Goal: Check status: Verify the current state of an ongoing process or item

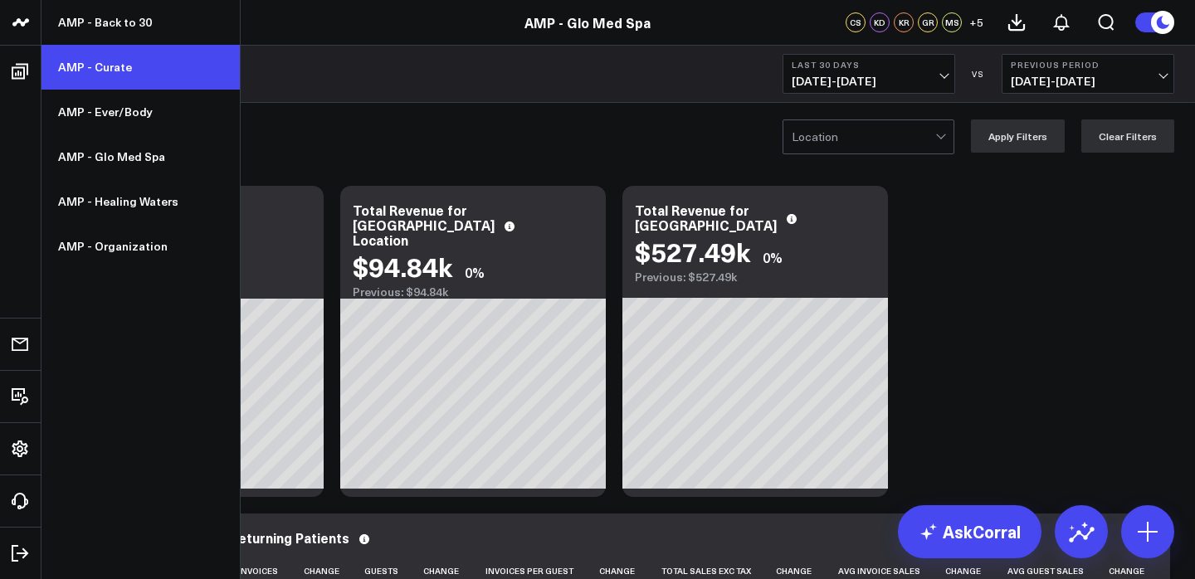
click at [85, 70] on link "AMP - Curate" at bounding box center [140, 67] width 198 height 45
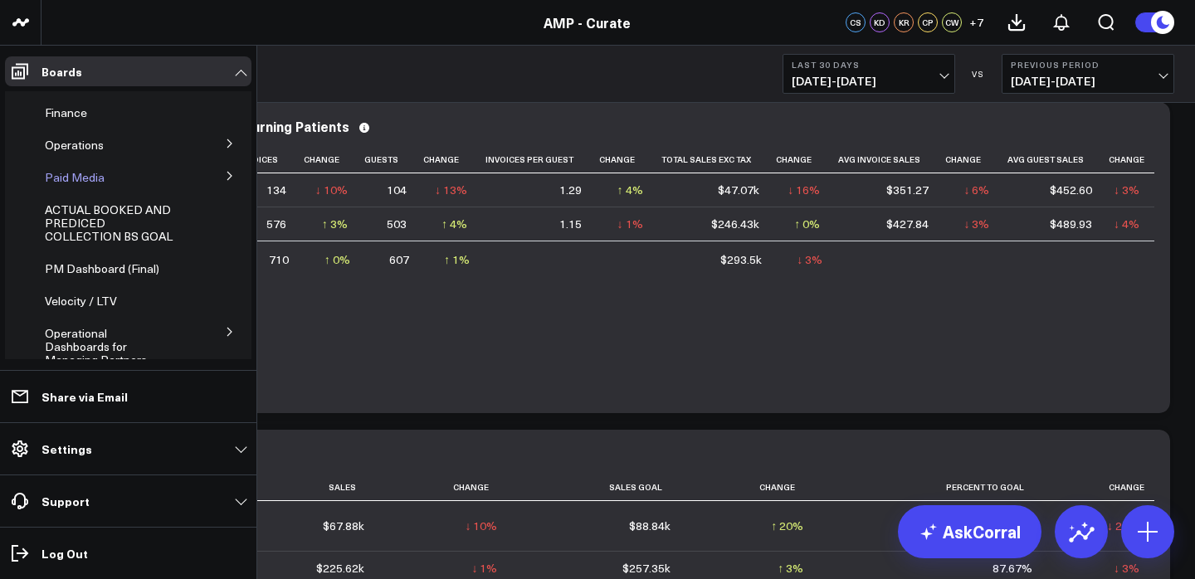
scroll to position [64, 0]
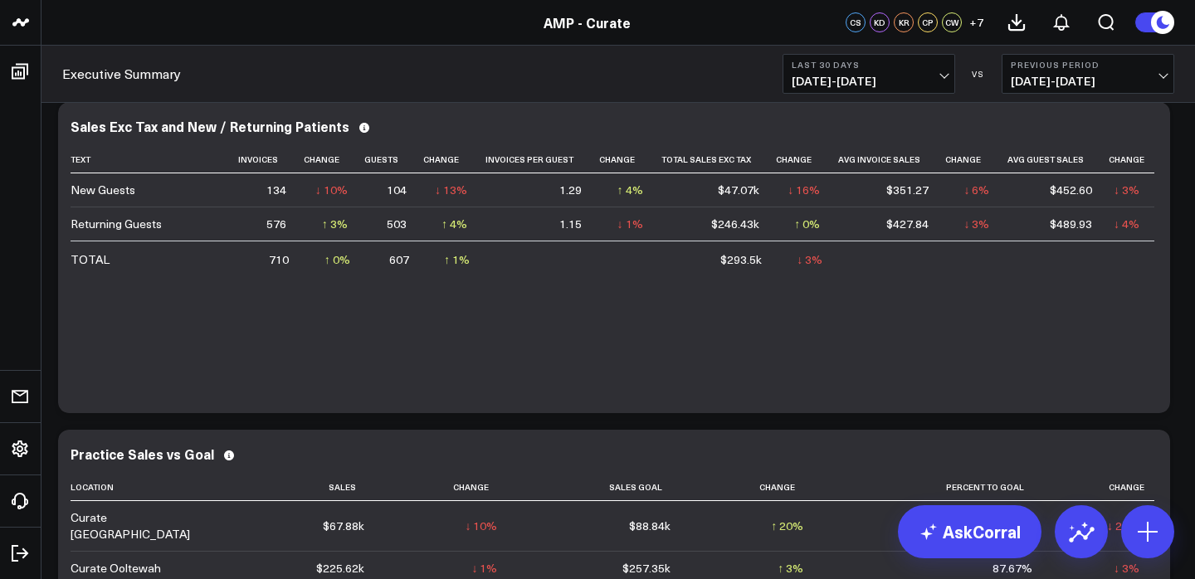
click at [848, 90] on button "Last 30 Days 08/11/25 - 09/09/25" at bounding box center [869, 74] width 173 height 40
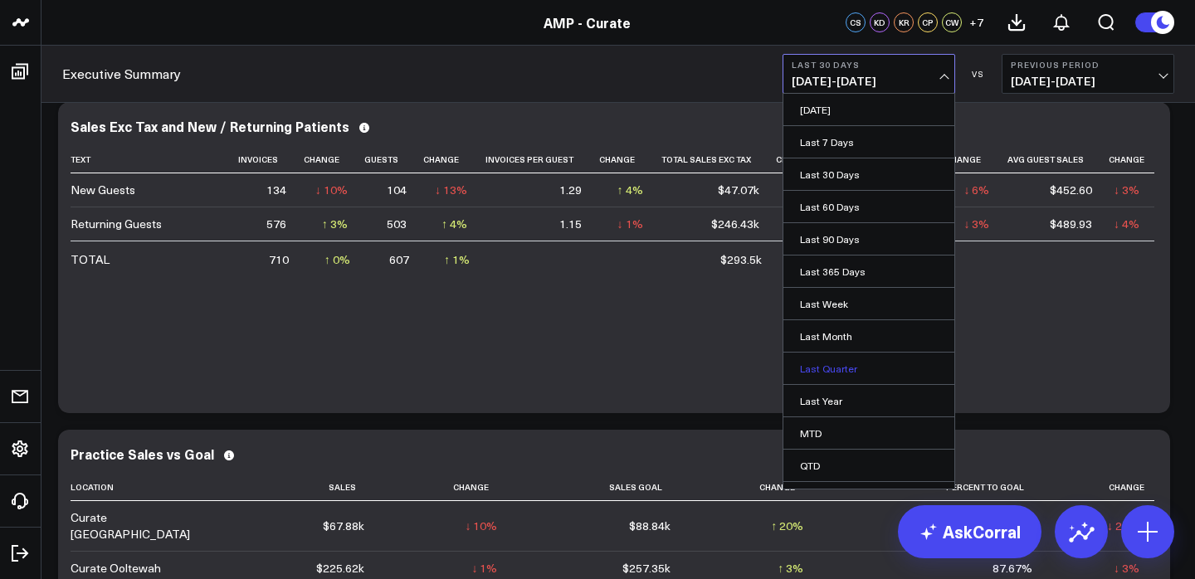
scroll to position [61, 0]
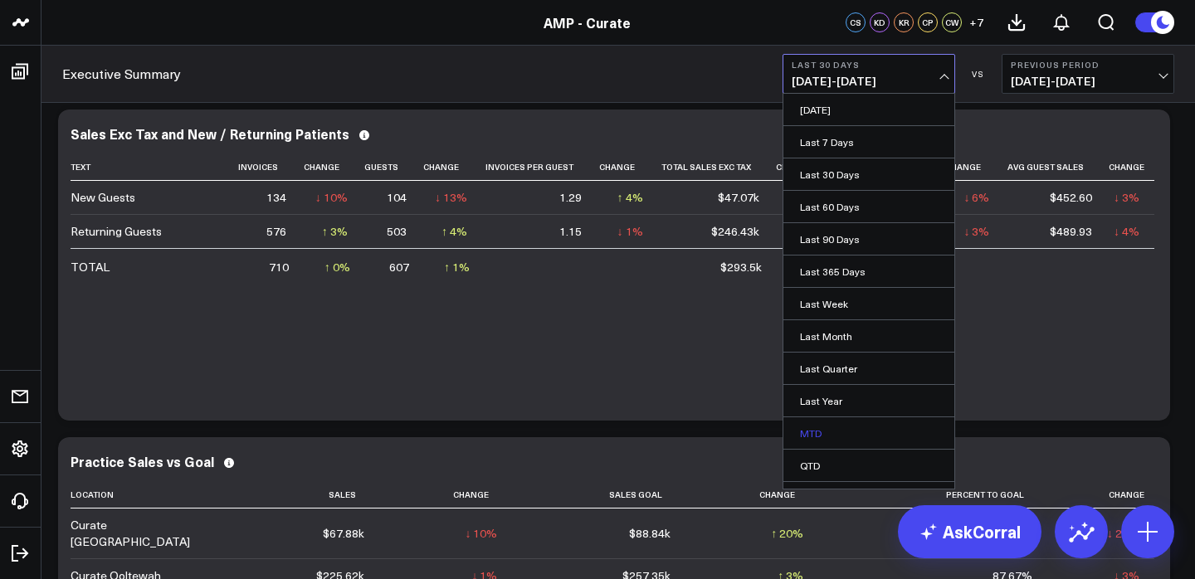
click at [821, 417] on link "MTD" at bounding box center [868, 433] width 171 height 32
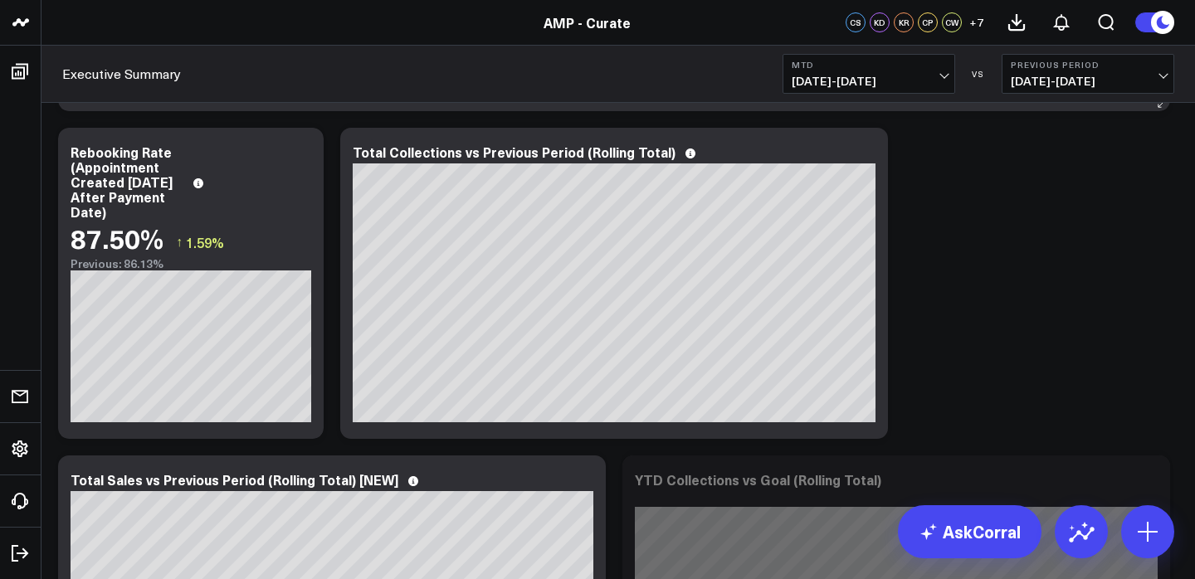
scroll to position [704, 0]
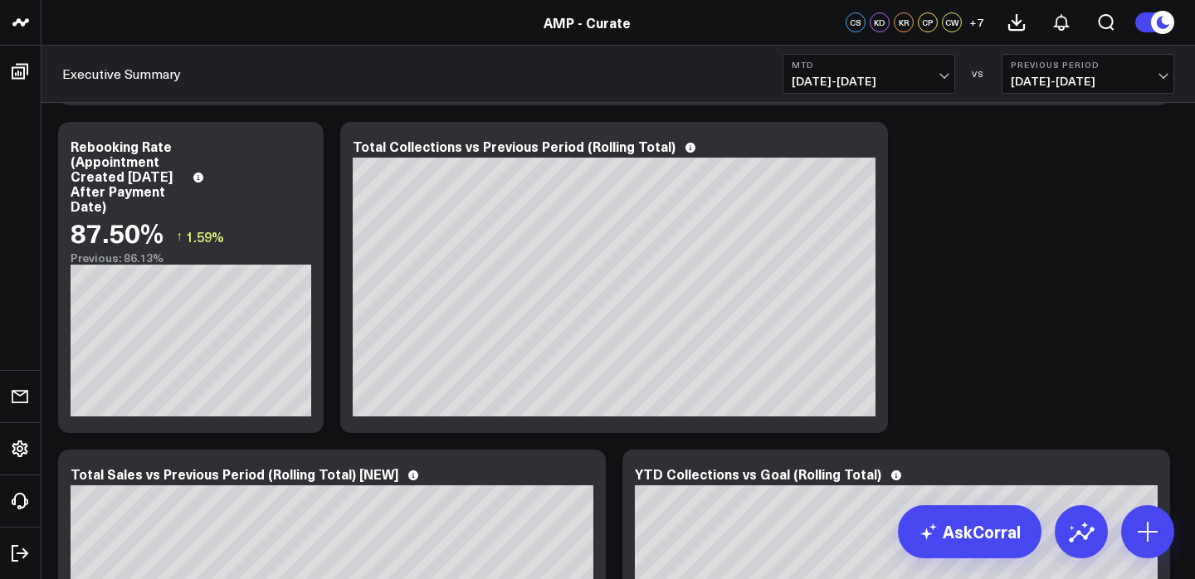
click at [1053, 79] on span "08/23/25 - 08/31/25" at bounding box center [1088, 81] width 154 height 13
click at [1024, 165] on link "YoY" at bounding box center [1087, 174] width 171 height 32
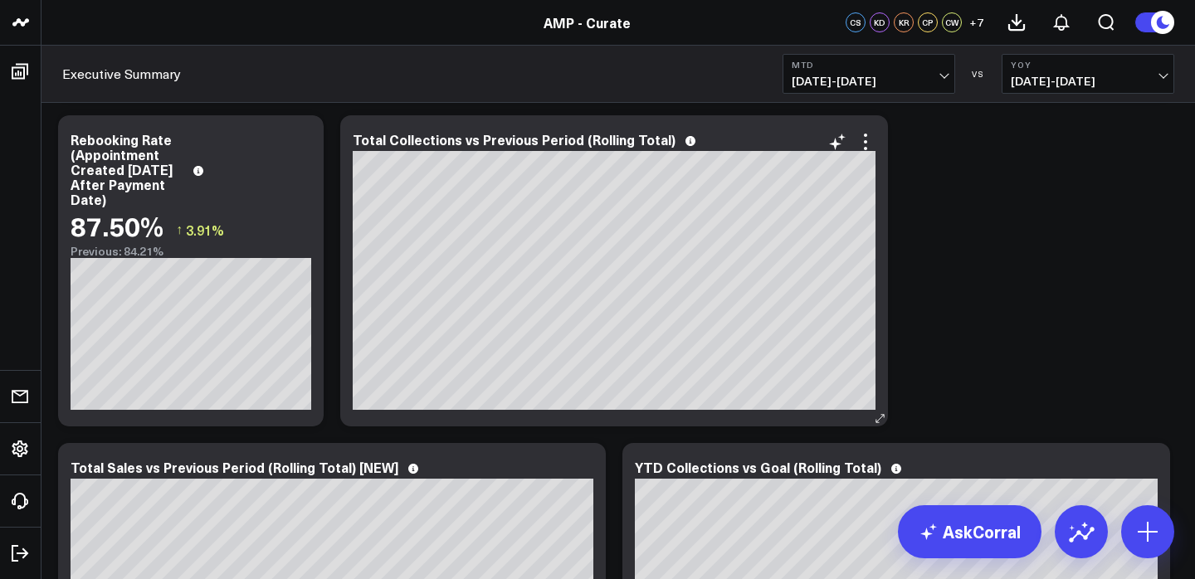
scroll to position [703, 0]
